Goal: Information Seeking & Learning: Learn about a topic

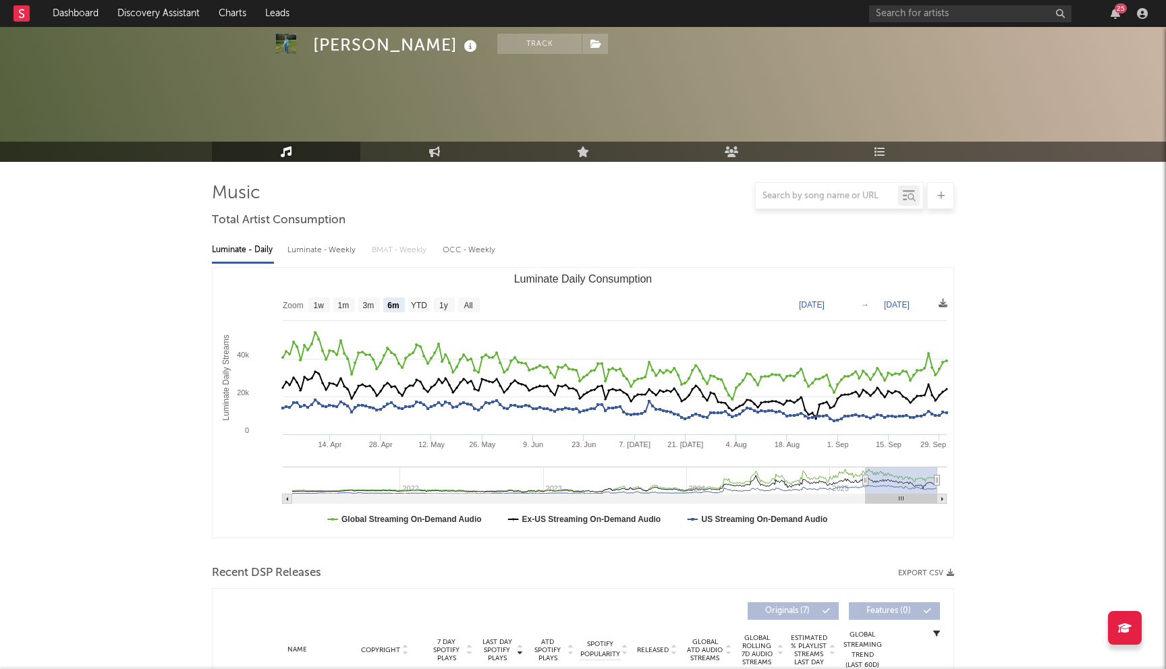
select select "6m"
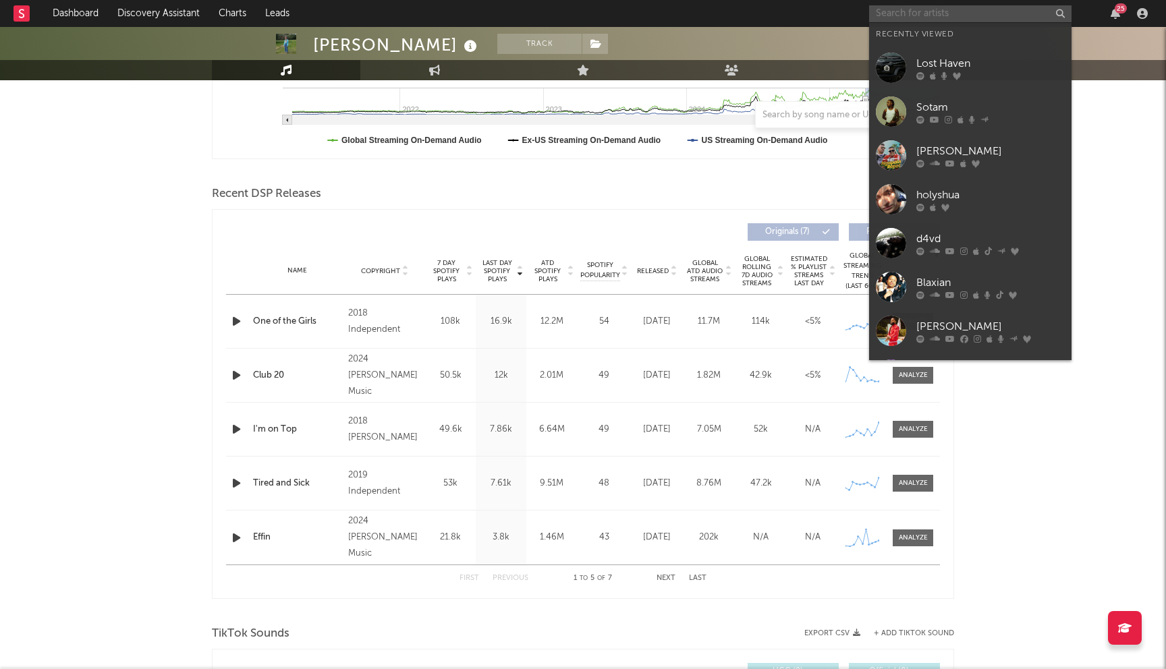
click at [910, 15] on input "text" at bounding box center [970, 13] width 202 height 17
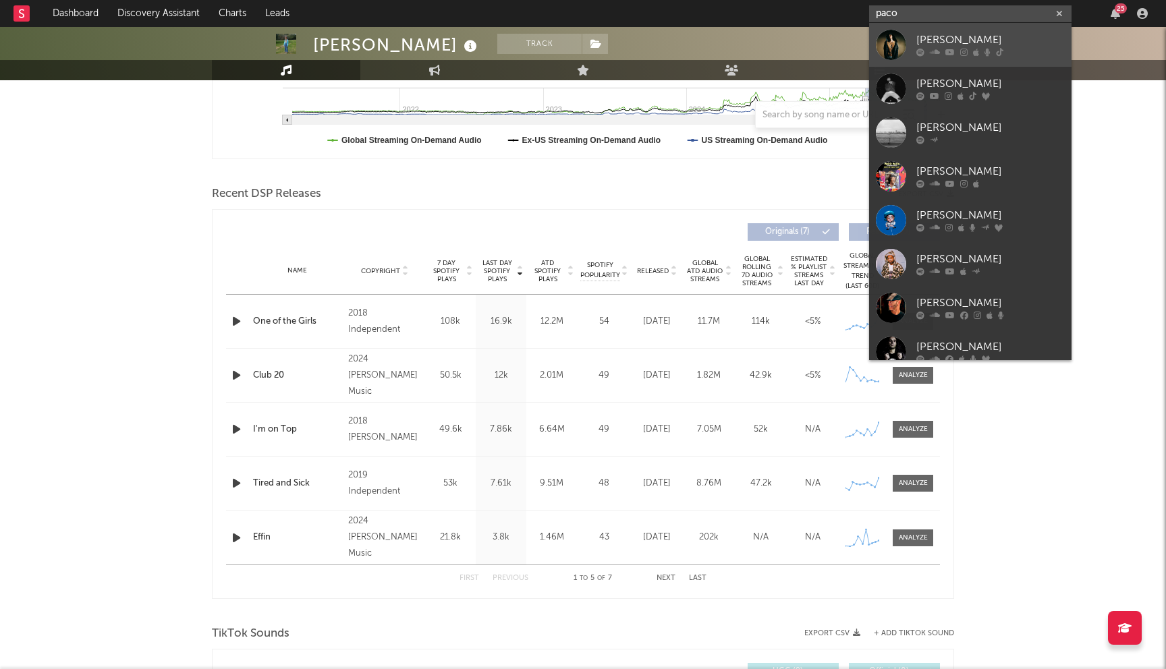
type input "paco"
click at [906, 46] on link "[PERSON_NAME]" at bounding box center [970, 45] width 202 height 44
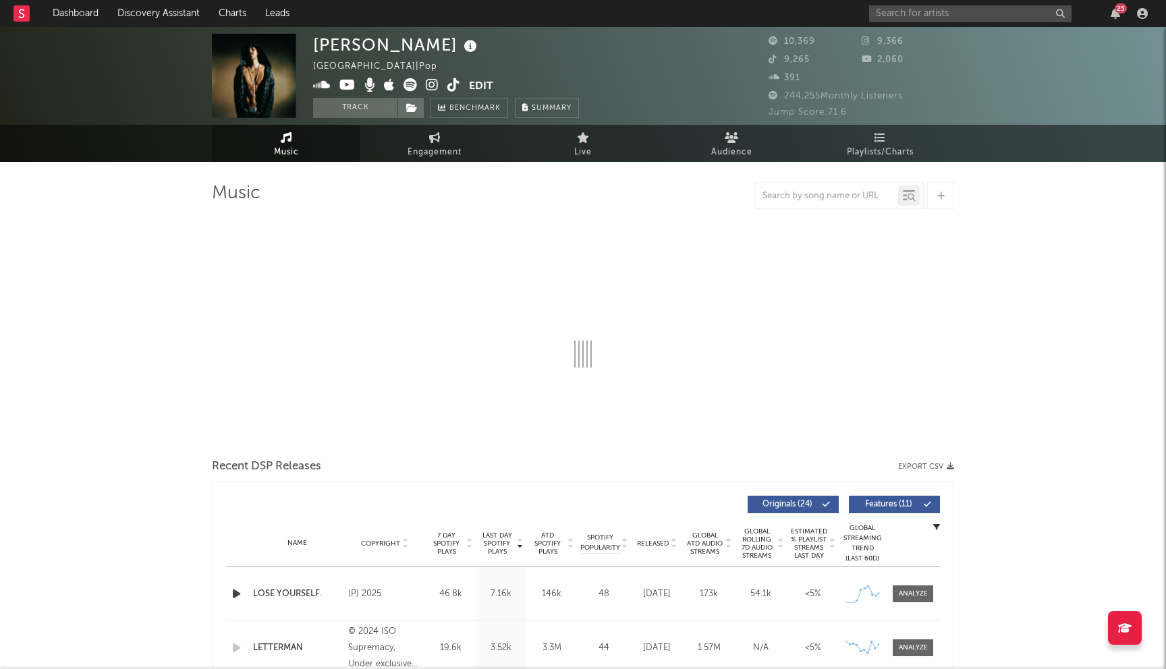
select select "6m"
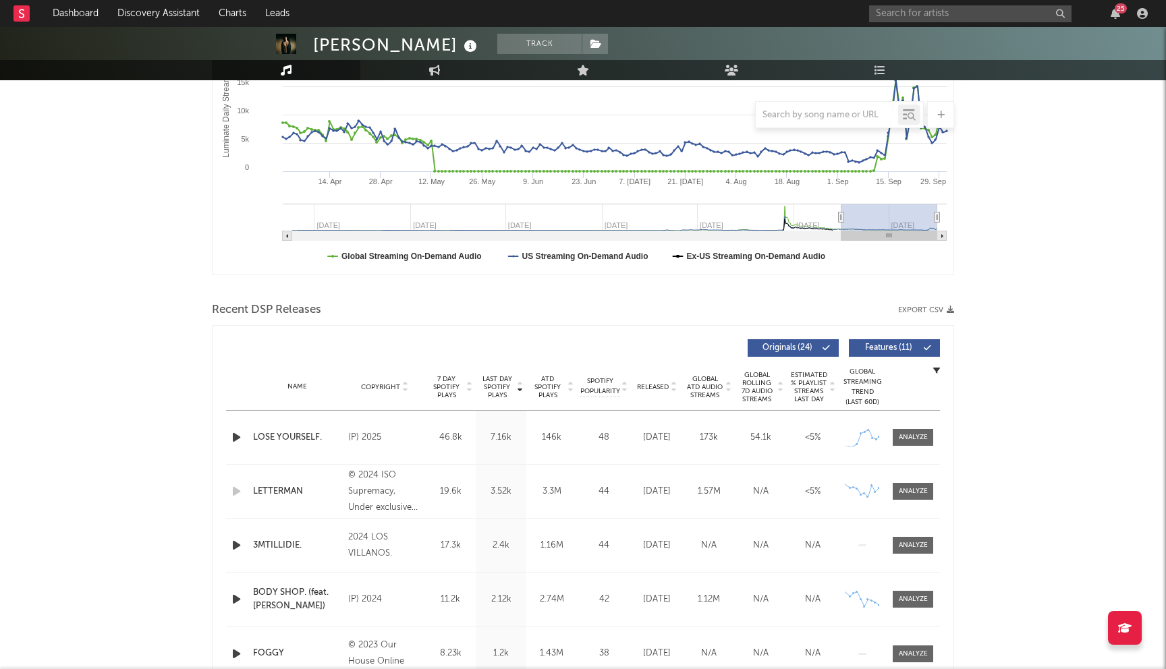
scroll to position [359, 0]
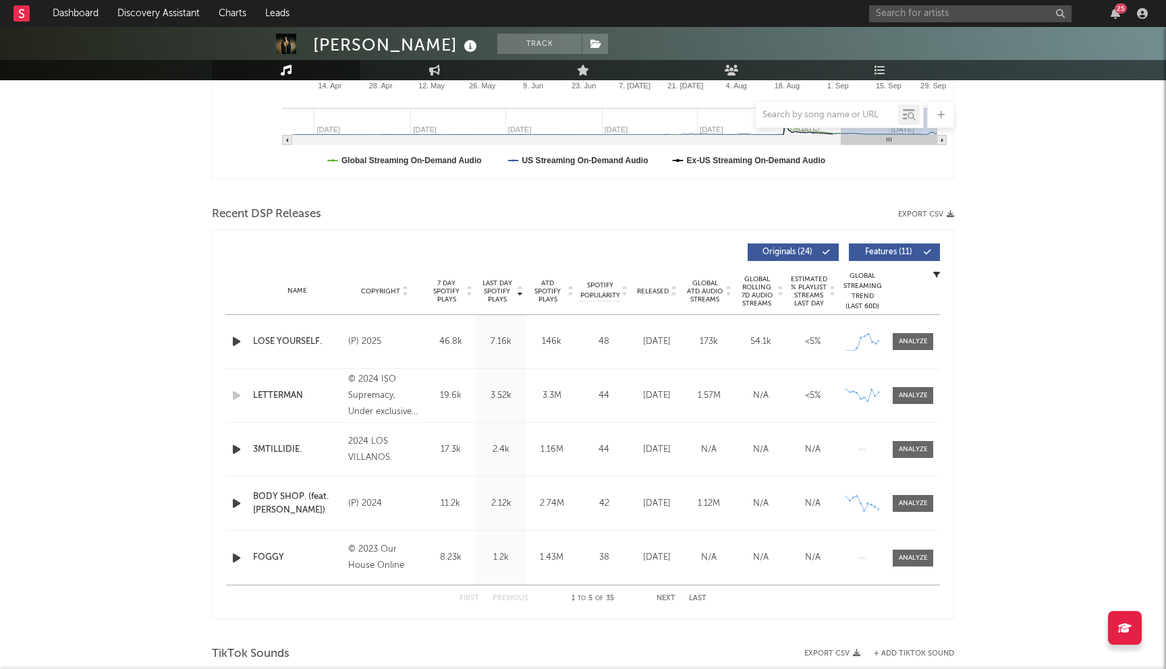
click at [672, 597] on button "Next" at bounding box center [666, 598] width 19 height 7
click at [512, 599] on button "Previous" at bounding box center [511, 598] width 36 height 7
